Goal: Task Accomplishment & Management: Complete application form

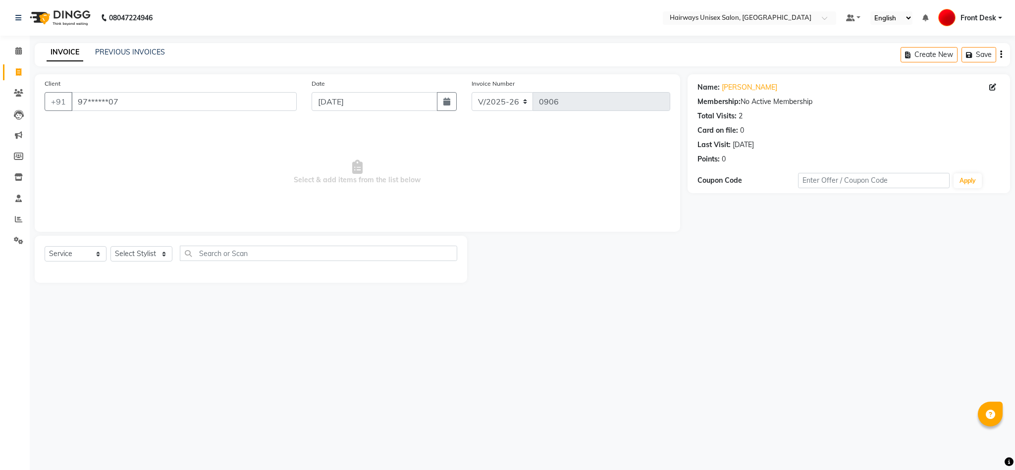
select select "786"
select select "service"
click at [14, 70] on span at bounding box center [18, 72] width 17 height 11
select select "service"
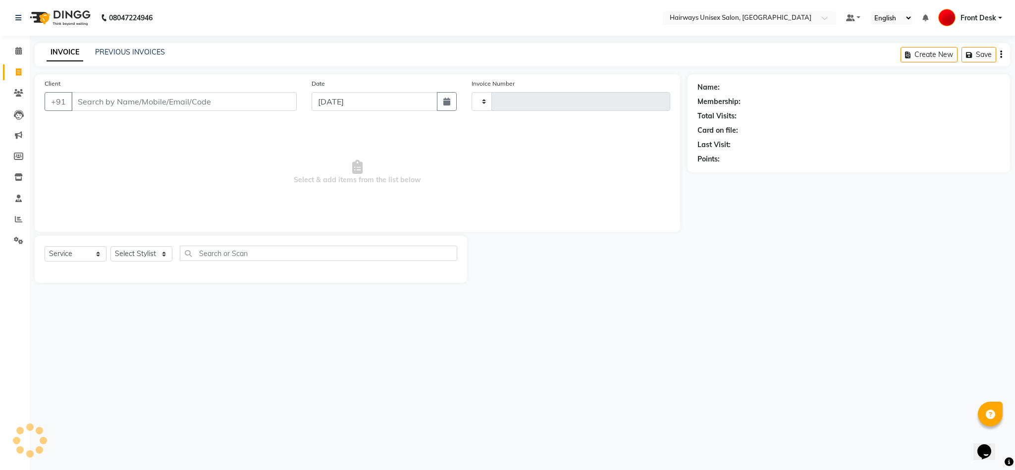
type input "0906"
select select "786"
click at [267, 103] on input "Client" at bounding box center [183, 101] width 225 height 19
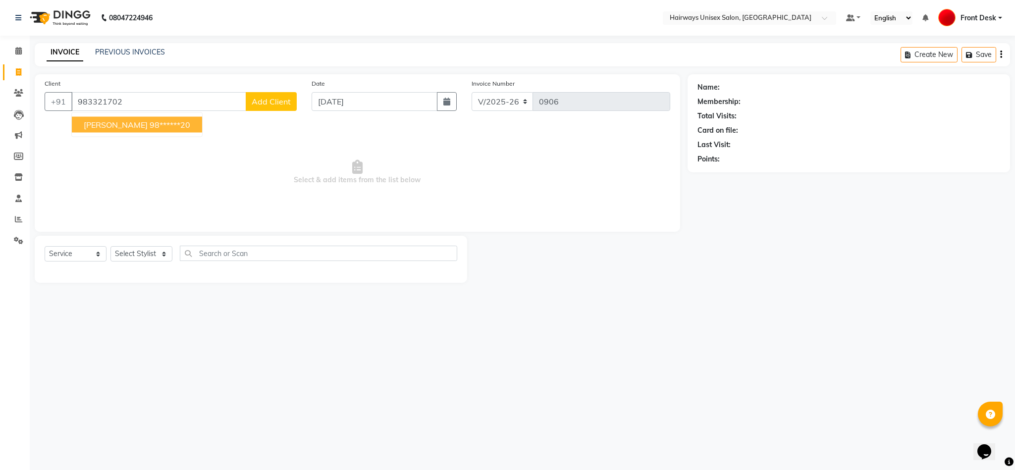
click at [168, 127] on ngb-highlight "98******20" at bounding box center [170, 125] width 41 height 10
type input "98******20"
select select "1: Object"
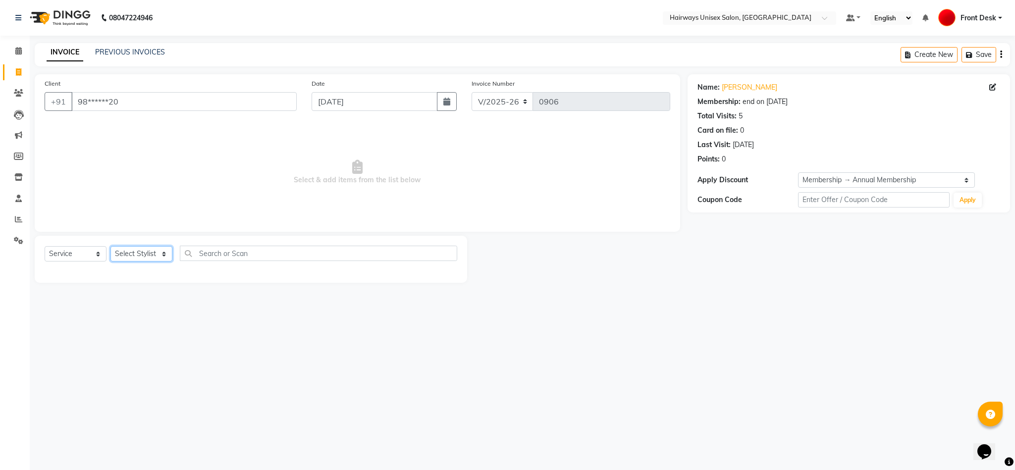
click at [154, 258] on select "Select Stylist [PERSON_NAME] [PERSON_NAME] [PERSON_NAME] DANISH EMRAN Front Des…" at bounding box center [142, 253] width 62 height 15
select select "68025"
click at [111, 247] on select "Select Stylist [PERSON_NAME] [PERSON_NAME] [PERSON_NAME] DANISH EMRAN Front Des…" at bounding box center [142, 253] width 62 height 15
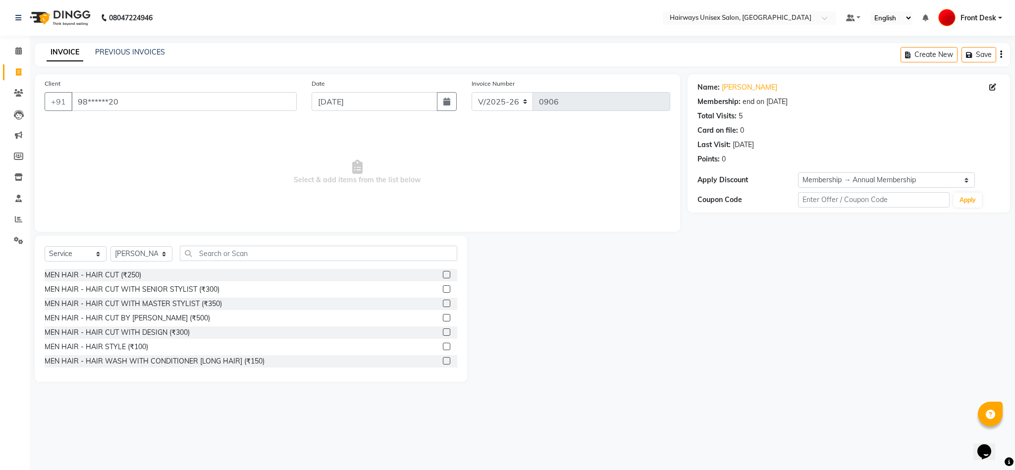
click at [443, 276] on label at bounding box center [446, 274] width 7 height 7
click at [443, 276] on input "checkbox" at bounding box center [446, 275] width 6 height 6
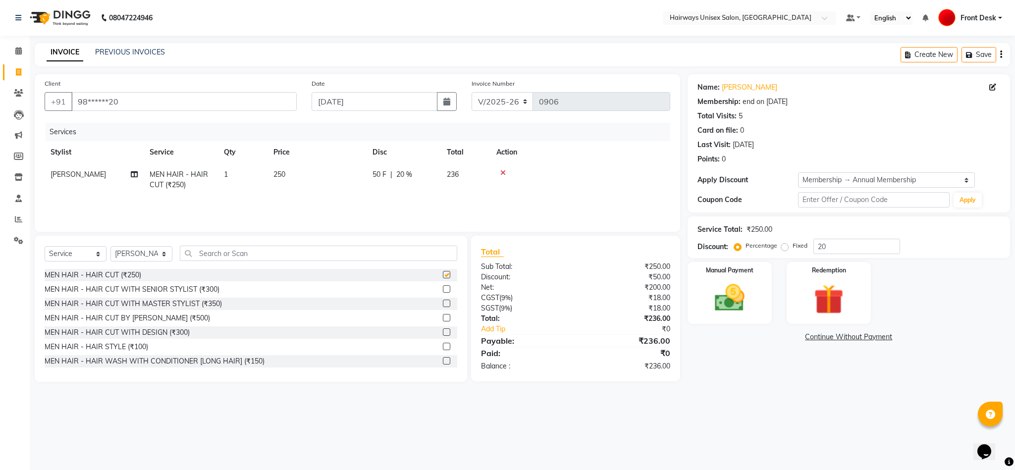
checkbox input "false"
click at [500, 104] on select "INV/25-26 V/2025-26" at bounding box center [503, 101] width 62 height 19
select select "6958"
click at [472, 92] on select "INV/25-26 V/2025-26" at bounding box center [503, 101] width 62 height 19
type input "0662"
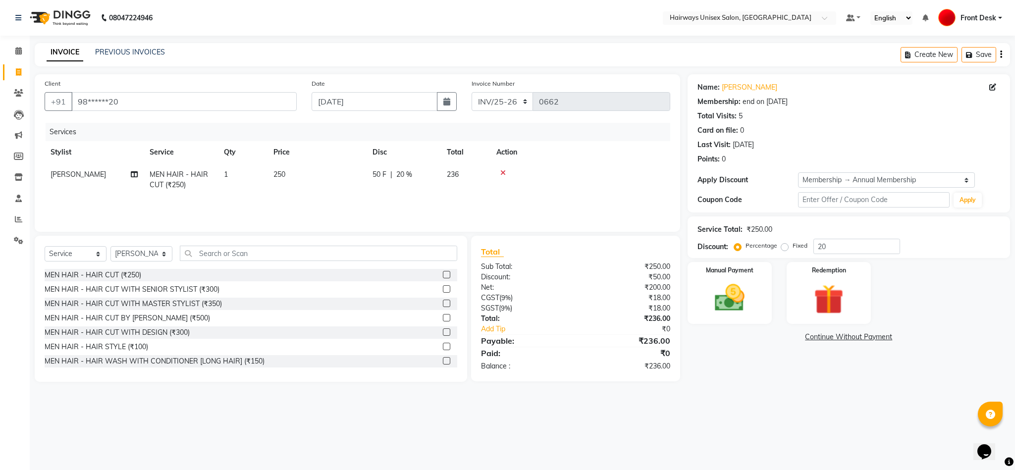
click at [1000, 58] on button "button" at bounding box center [1001, 54] width 2 height 23
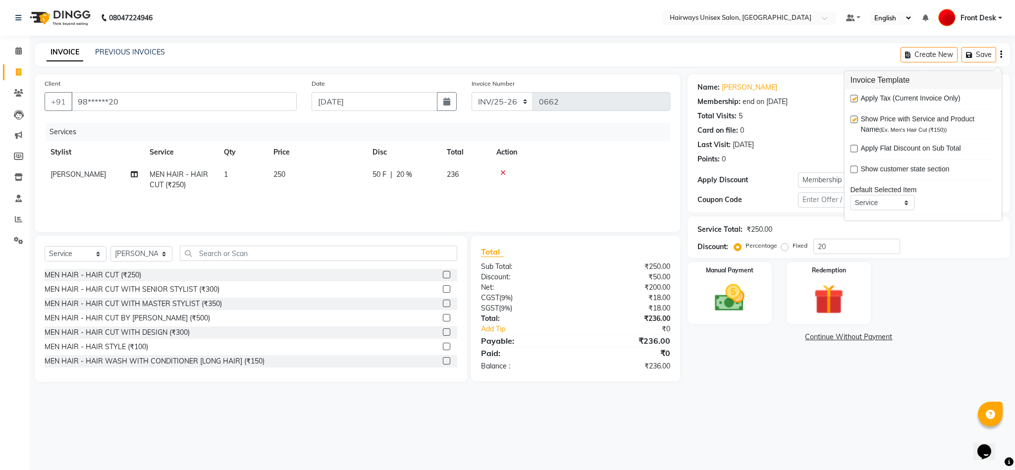
click at [859, 97] on div "Apply Tax (Current Invoice Only)" at bounding box center [924, 99] width 146 height 12
click at [856, 99] on label at bounding box center [854, 98] width 7 height 7
click at [856, 99] on input "checkbox" at bounding box center [854, 99] width 6 height 6
checkbox input "false"
click at [711, 290] on img at bounding box center [730, 298] width 51 height 36
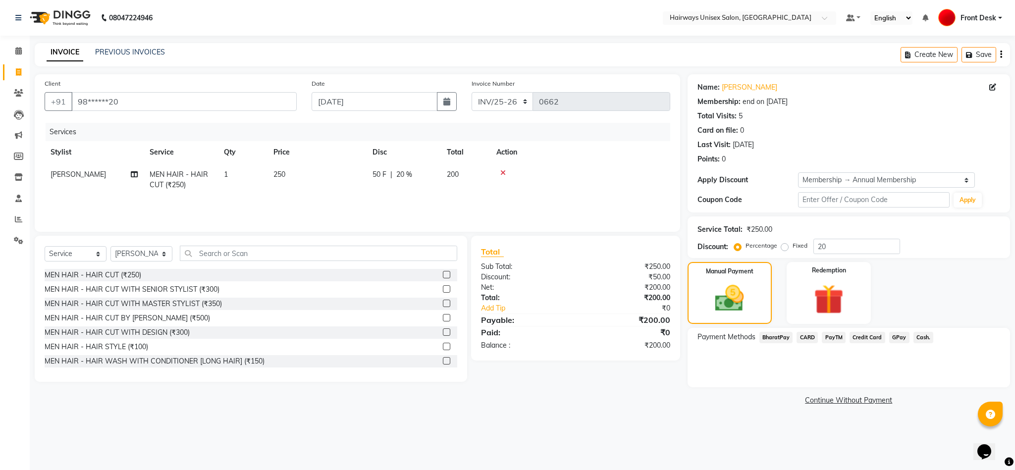
click at [926, 337] on span "Cash." at bounding box center [924, 337] width 20 height 11
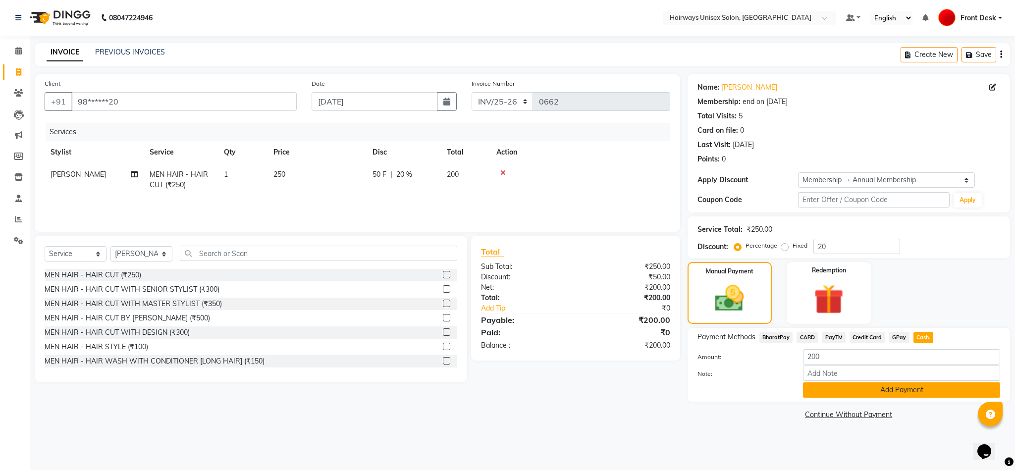
click at [891, 394] on button "Add Payment" at bounding box center [901, 390] width 197 height 15
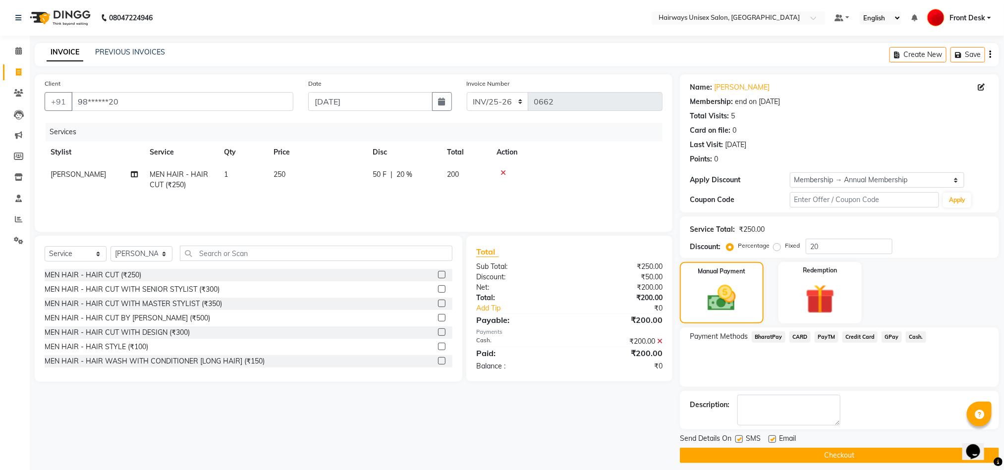
click at [737, 436] on label at bounding box center [738, 439] width 7 height 7
click at [737, 437] on input "checkbox" at bounding box center [738, 440] width 6 height 6
checkbox input "false"
click at [750, 459] on button "Checkout" at bounding box center [839, 455] width 319 height 15
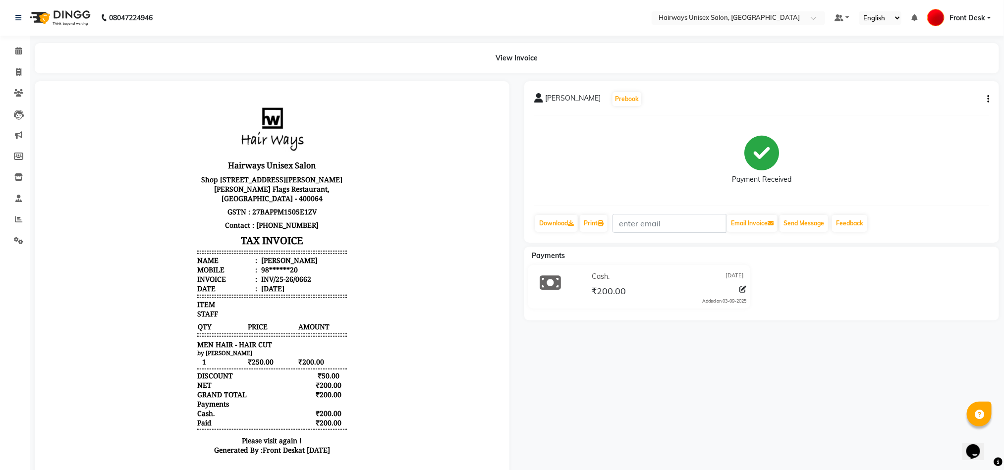
click at [842, 342] on div "[PERSON_NAME] Prebook Payment Received Download Print Email Invoice Send Messag…" at bounding box center [762, 282] width 490 height 402
click at [703, 67] on div "View Invoice" at bounding box center [517, 58] width 964 height 30
click at [36, 8] on img at bounding box center [59, 18] width 68 height 28
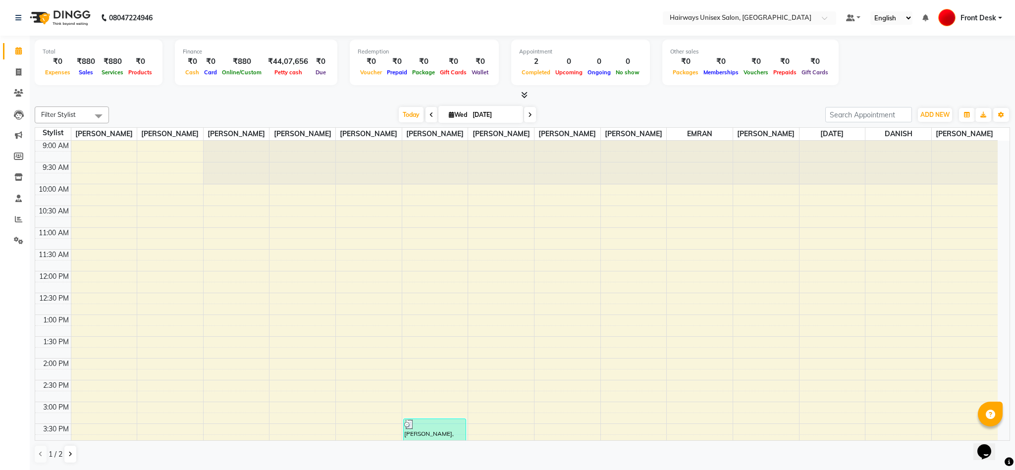
click at [684, 293] on div "9:00 AM 9:30 AM 10:00 AM 10:30 AM 11:00 AM 11:30 AM 12:00 PM 12:30 PM 1:00 PM 1…" at bounding box center [516, 446] width 963 height 610
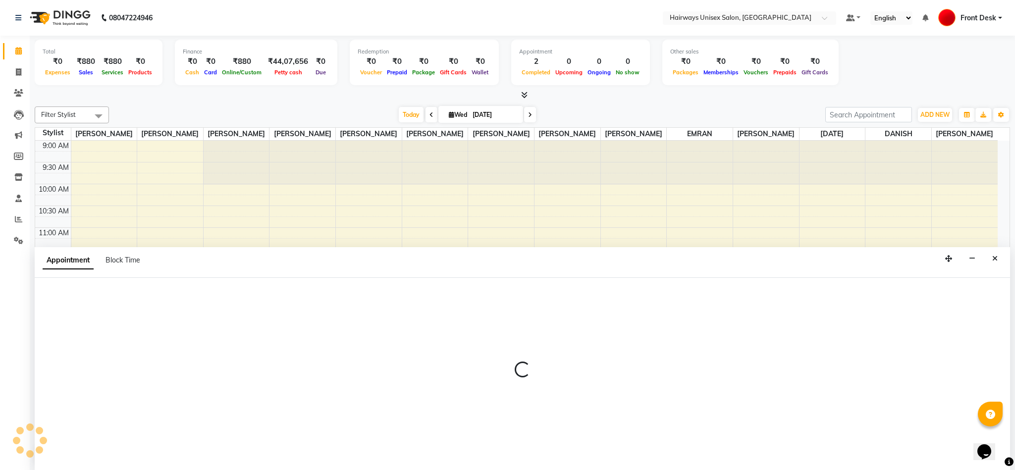
select select "68824"
select select "tentative"
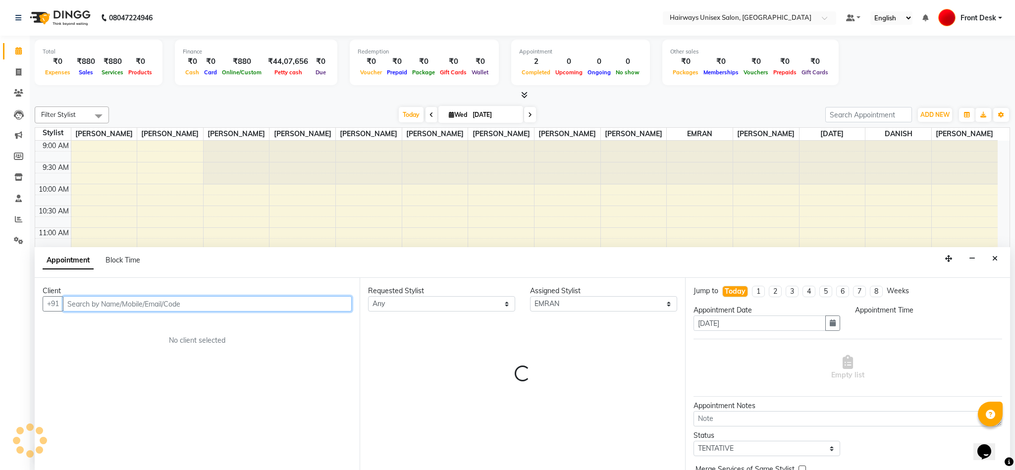
select select "735"
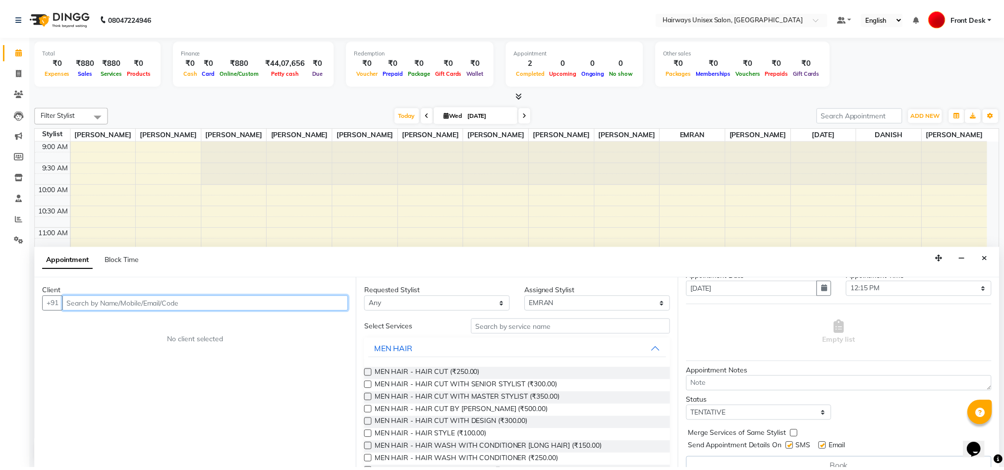
scroll to position [52, 0]
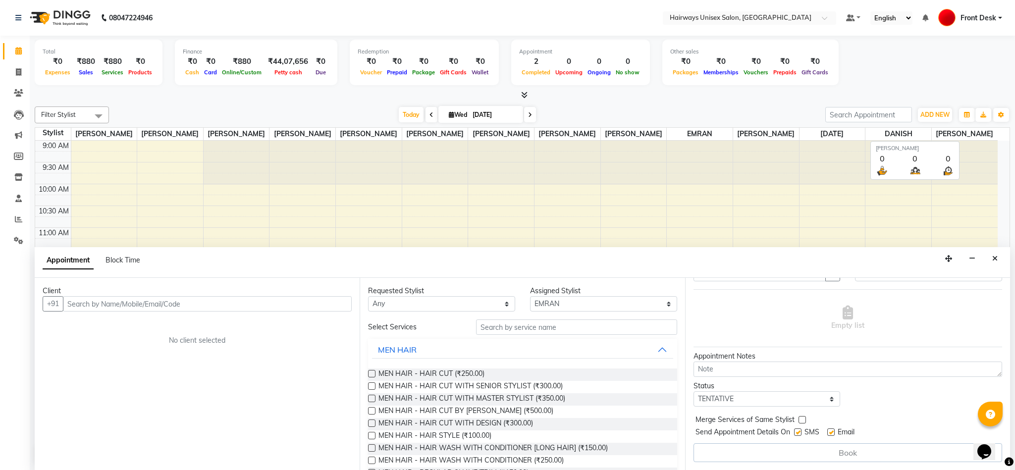
click at [950, 135] on span "[PERSON_NAME]" at bounding box center [965, 134] width 66 height 12
click at [827, 198] on div "9:00 AM 9:30 AM 10:00 AM 10:30 AM 11:00 AM 11:30 AM 12:00 PM 12:30 PM 1:00 PM 1…" at bounding box center [516, 446] width 963 height 610
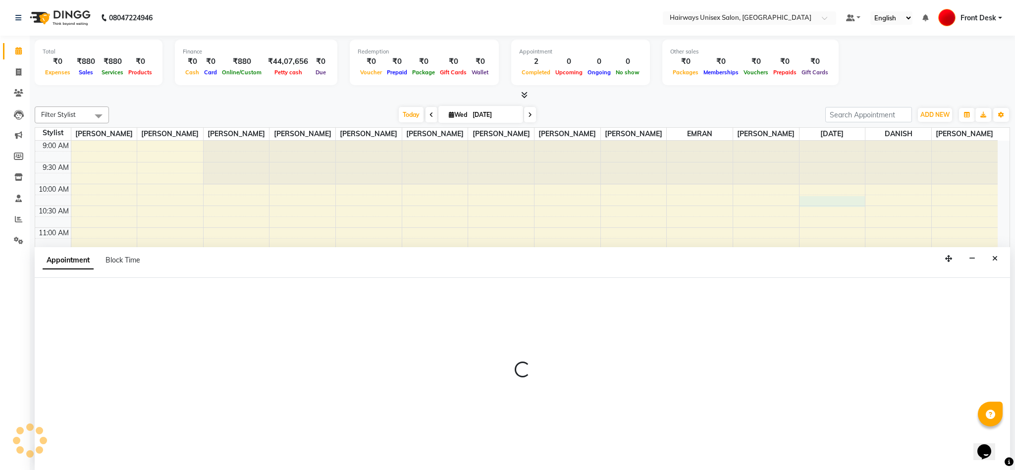
select select "76847"
select select "615"
select select "tentative"
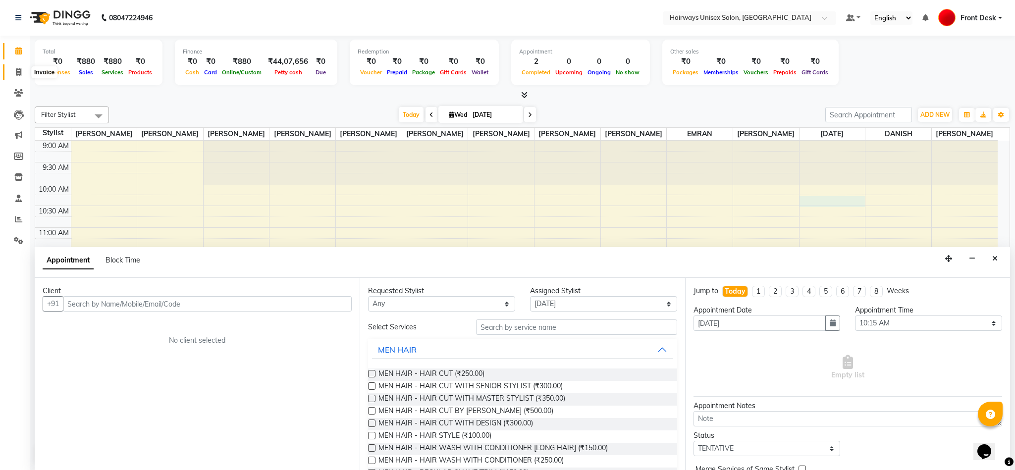
click at [21, 72] on span at bounding box center [18, 72] width 17 height 11
select select "service"
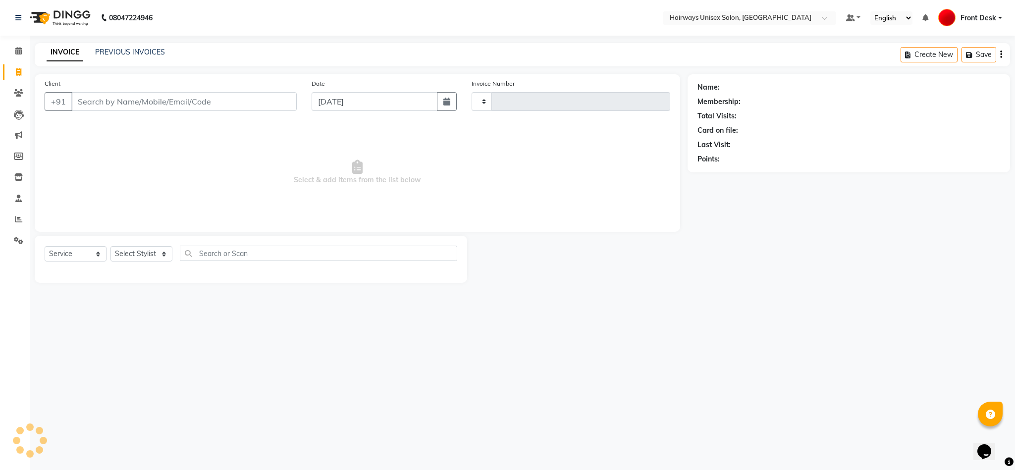
type input "0906"
select select "786"
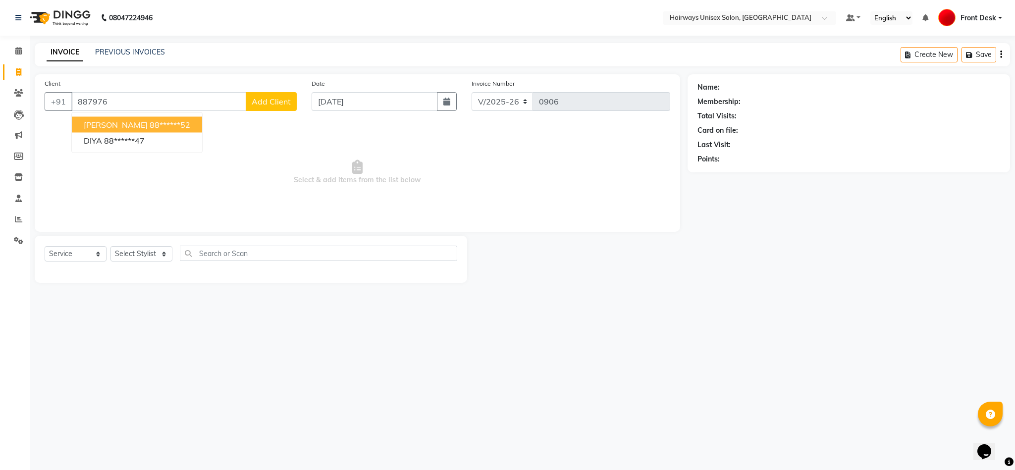
click at [150, 126] on ngb-highlight "88******52" at bounding box center [170, 125] width 41 height 10
type input "88******52"
select select "1: Object"
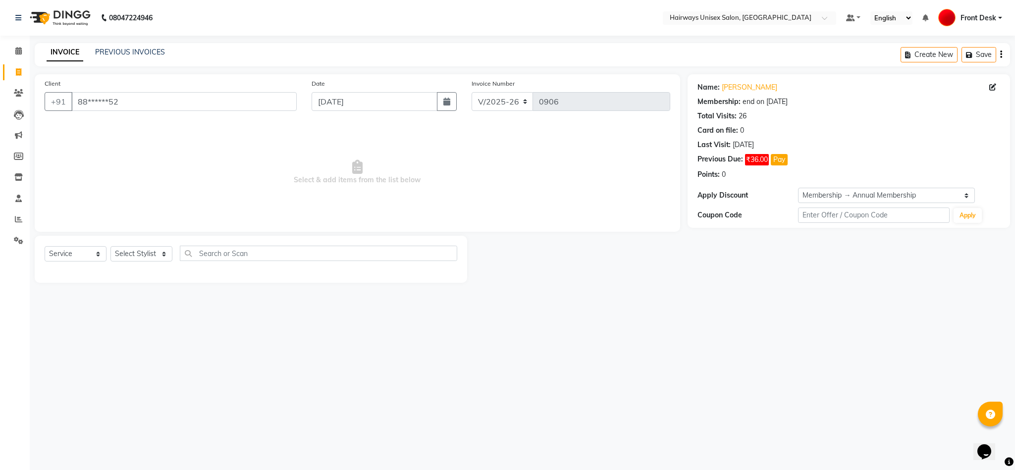
click at [0, 468] on aside "Calendar Invoice Clients Leads Marketing Members Inventory Staff Reports Settin…" at bounding box center [15, 235] width 30 height 470
click at [153, 254] on select "Select Stylist [PERSON_NAME] [PERSON_NAME] [PERSON_NAME] DANISH EMRAN Front Des…" at bounding box center [142, 253] width 62 height 15
select select "54499"
click at [111, 247] on select "Select Stylist [PERSON_NAME] [PERSON_NAME] [PERSON_NAME] DANISH EMRAN Front Des…" at bounding box center [142, 253] width 62 height 15
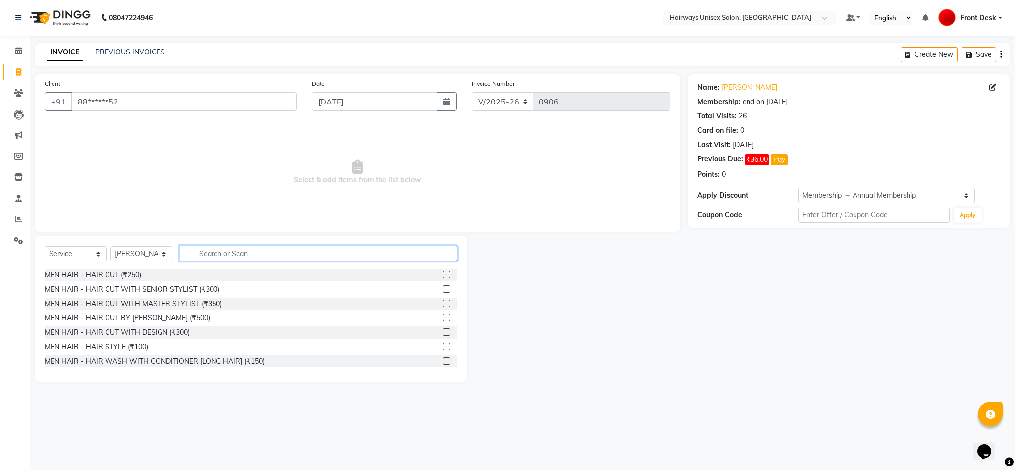
click at [381, 251] on input "text" at bounding box center [319, 253] width 278 height 15
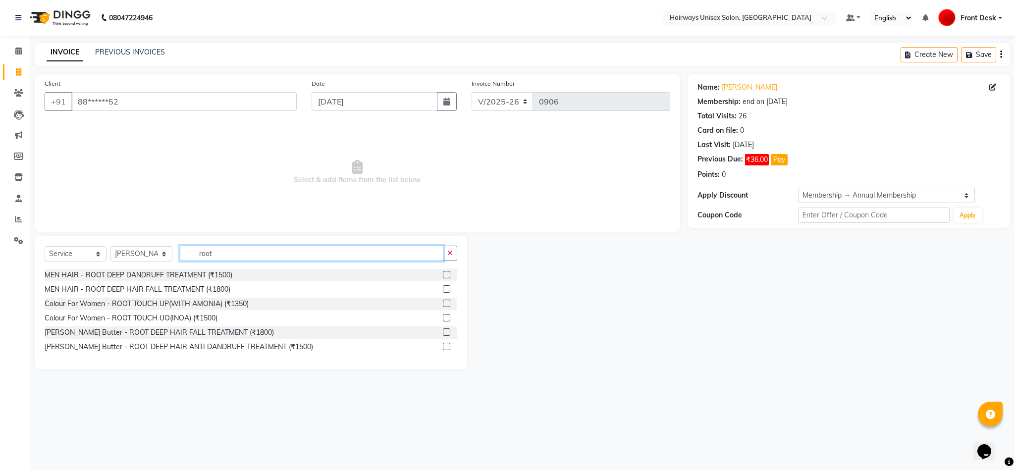
type input "root"
click at [445, 316] on label at bounding box center [446, 317] width 7 height 7
click at [445, 316] on input "checkbox" at bounding box center [446, 318] width 6 height 6
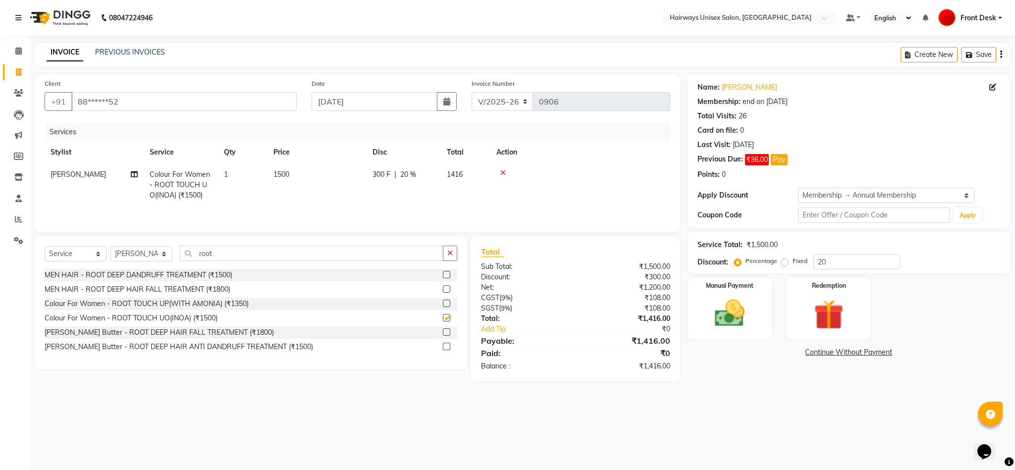
checkbox input "false"
click at [725, 299] on img at bounding box center [730, 314] width 51 height 36
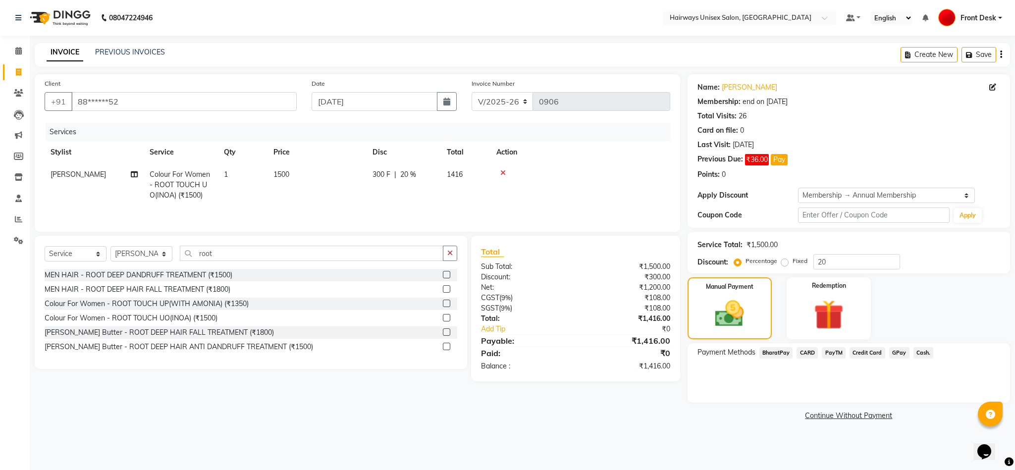
click at [922, 357] on span "Cash." at bounding box center [924, 352] width 20 height 11
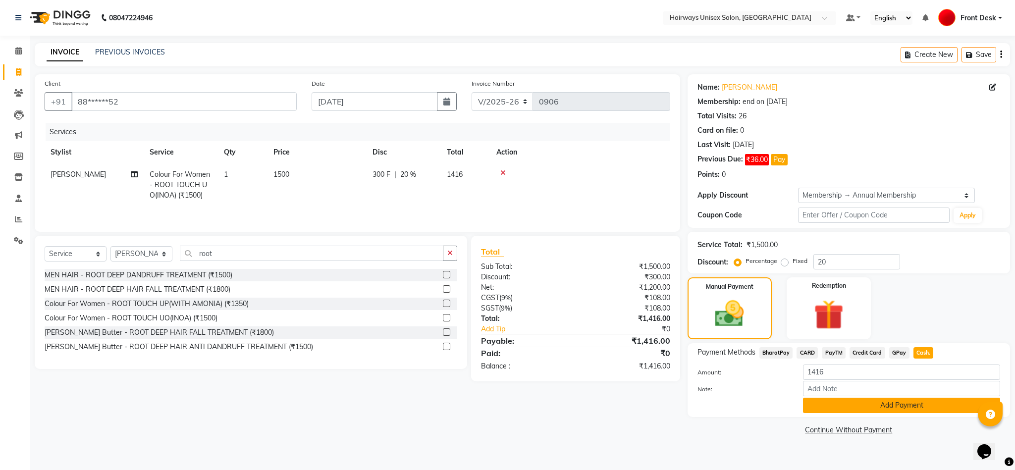
click at [898, 405] on button "Add Payment" at bounding box center [901, 405] width 197 height 15
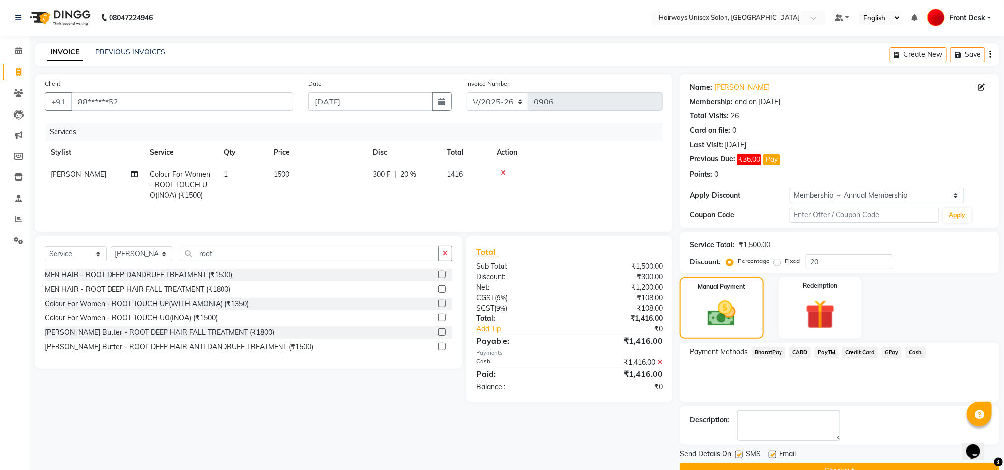
click at [784, 468] on button "Checkout" at bounding box center [839, 470] width 319 height 15
